Goal: Find specific page/section: Find specific page/section

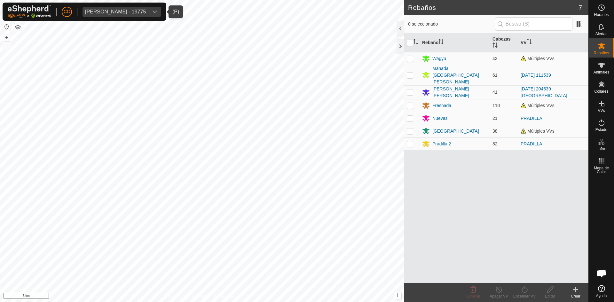
click at [111, 11] on div "[PERSON_NAME] - 19775" at bounding box center [115, 11] width 61 height 5
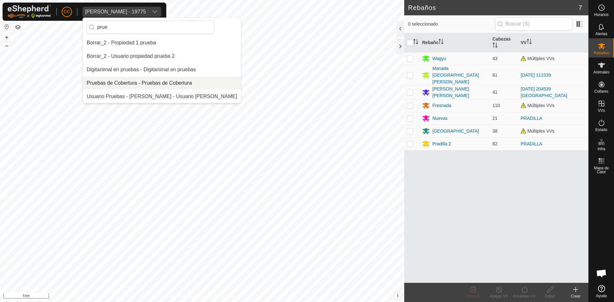
type input "prue"
click at [117, 84] on li "Pruebas de Cobertura - Pruebas de Cobertura" at bounding box center [162, 83] width 158 height 13
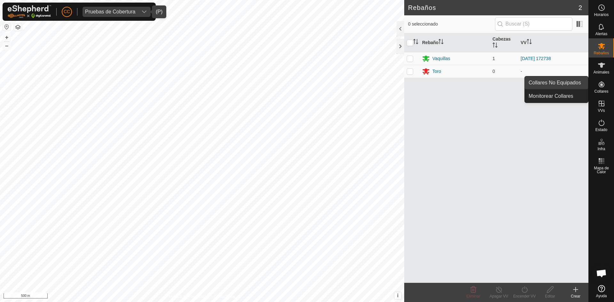
drag, startPoint x: 584, startPoint y: 84, endPoint x: 577, endPoint y: 84, distance: 7.7
click at [577, 84] on link "Collares No Equipados" at bounding box center [555, 82] width 63 height 13
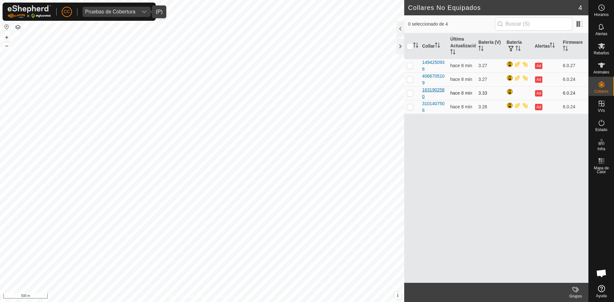
click at [440, 91] on div "1631902580" at bounding box center [433, 93] width 23 height 13
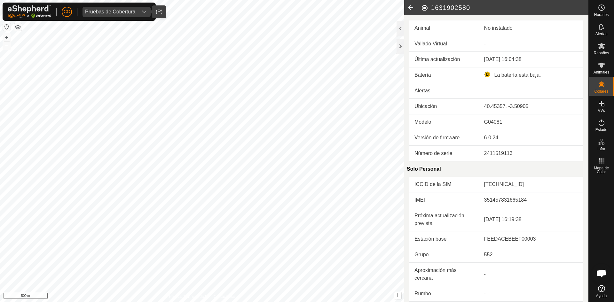
click at [413, 5] on icon at bounding box center [410, 7] width 13 height 15
